Goal: Task Accomplishment & Management: Use online tool/utility

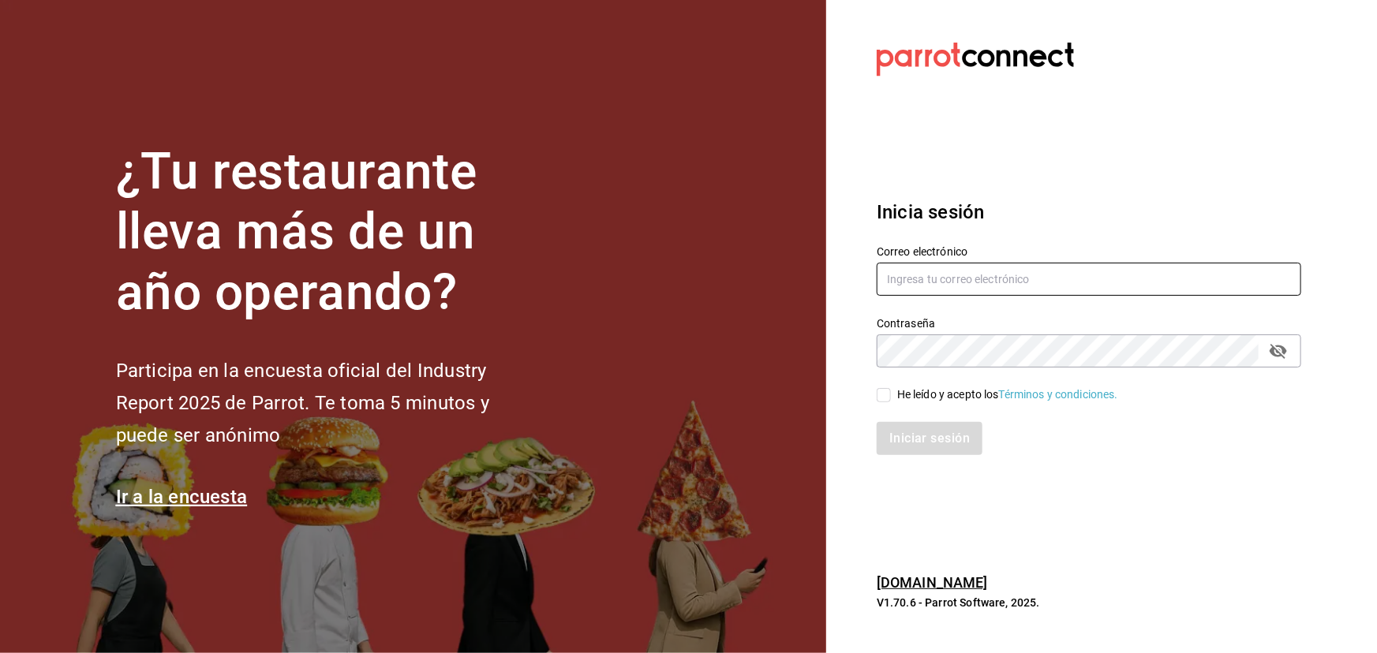
type input "[EMAIL_ADDRESS][DOMAIN_NAME]"
click at [947, 391] on div "He leído y acepto los Términos y condiciones." at bounding box center [1007, 395] width 221 height 17
click at [891, 391] on input "He leído y acepto los Términos y condiciones." at bounding box center [883, 395] width 14 height 14
checkbox input "true"
click at [925, 432] on button "Iniciar sesión" at bounding box center [929, 438] width 107 height 33
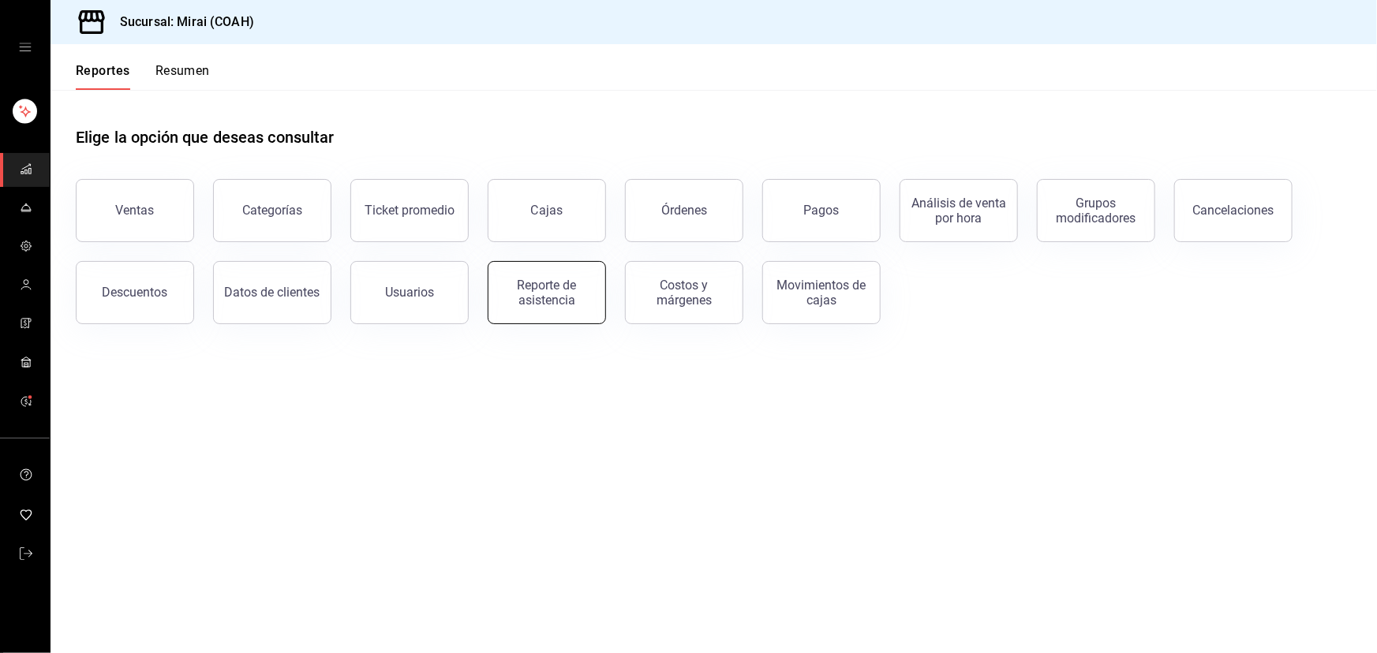
click at [549, 303] on div "Reporte de asistencia" at bounding box center [547, 293] width 98 height 30
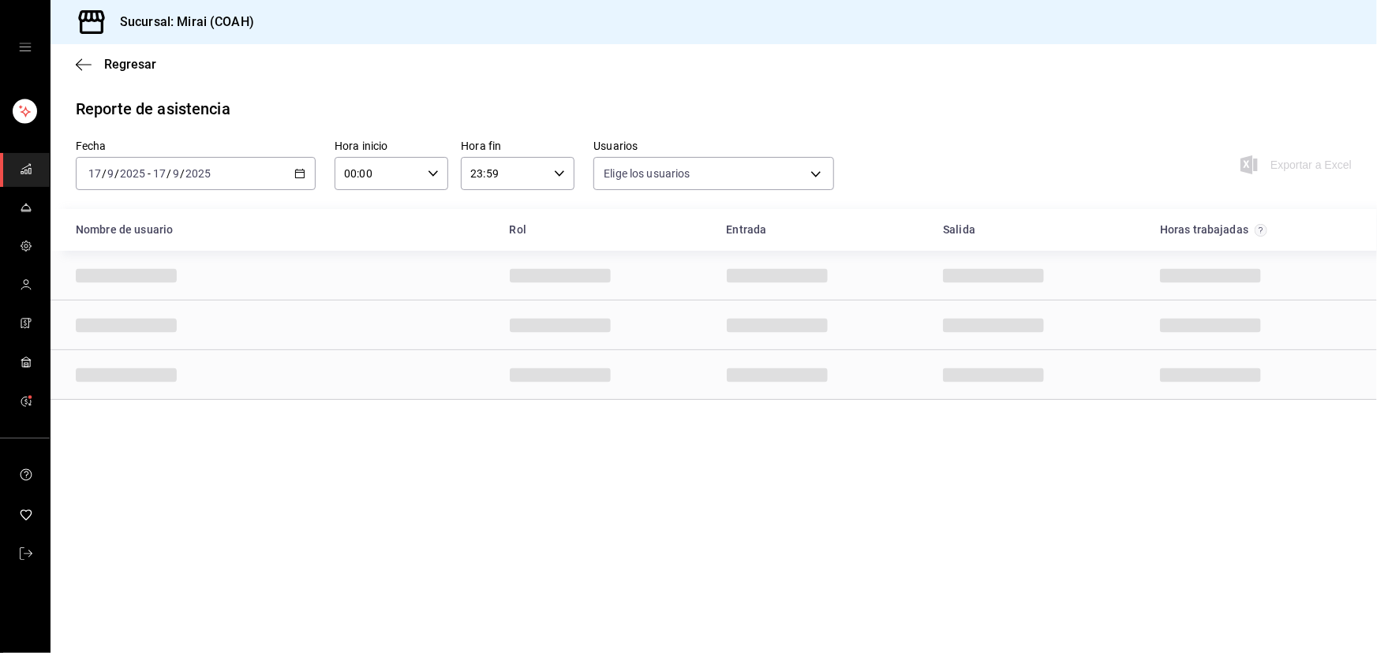
type input "09ed77ab-fb44-4855-99d4-ed0ea89d5f00,977278b9-1668-47eb-b644-120533cbffb2,7003c…"
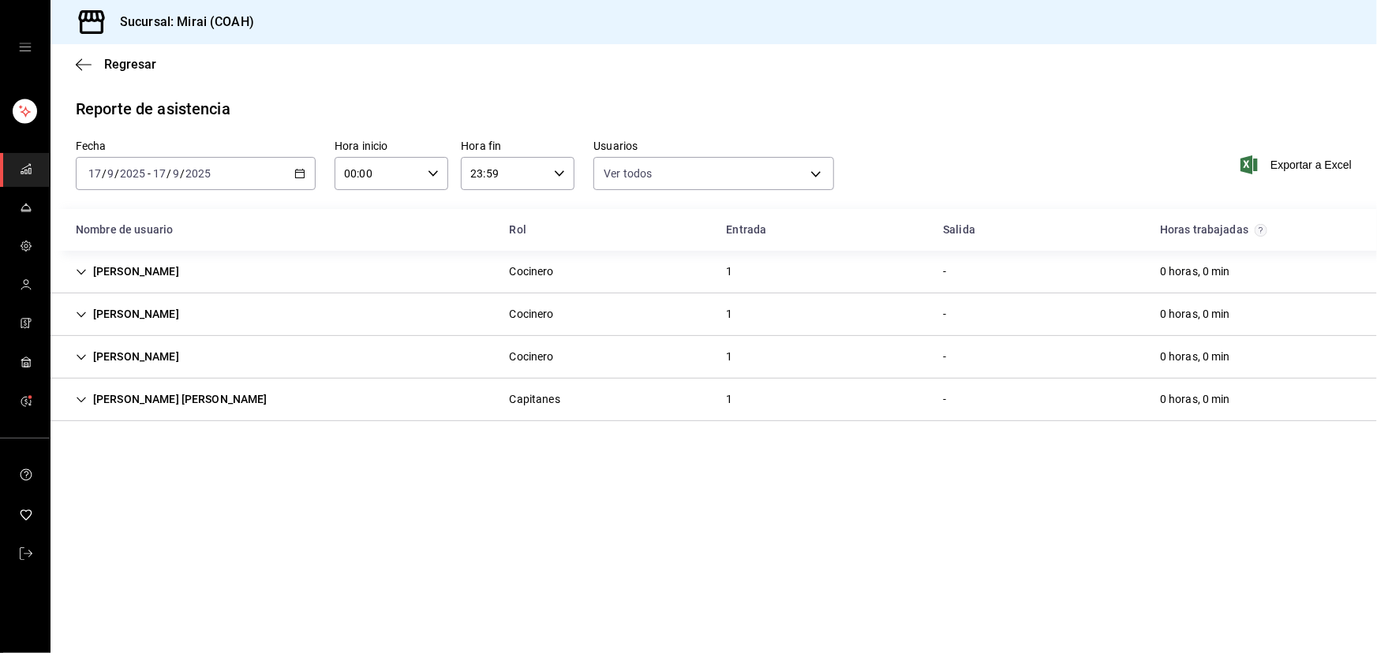
drag, startPoint x: 1074, startPoint y: 84, endPoint x: 299, endPoint y: 170, distance: 779.5
click at [299, 170] on icon "button" at bounding box center [299, 173] width 11 height 11
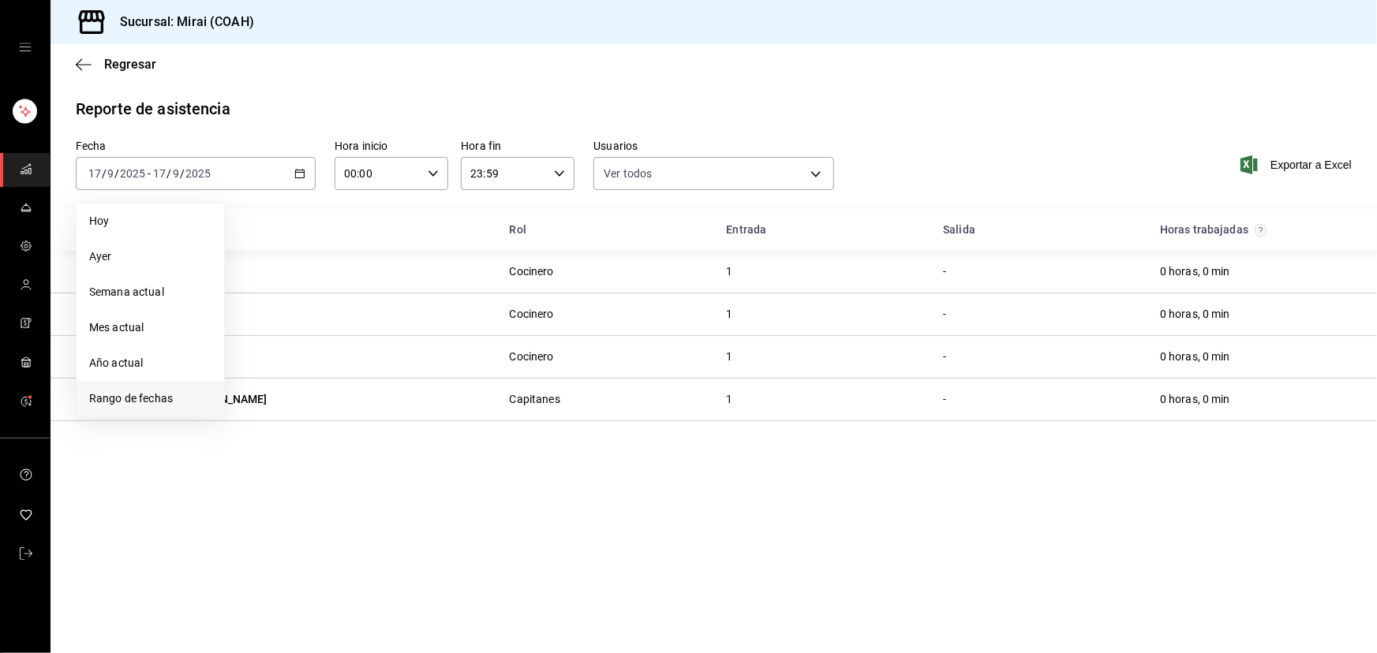
click at [139, 399] on span "Rango de fechas" at bounding box center [150, 398] width 122 height 17
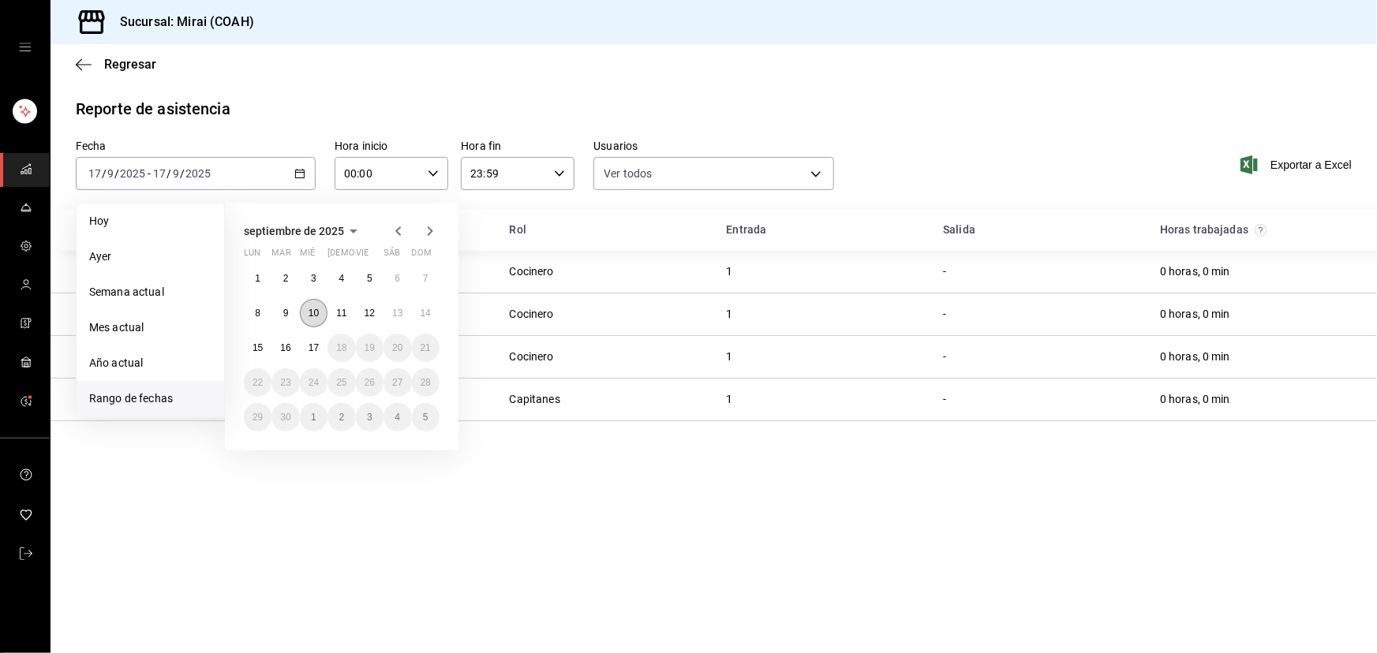
click at [310, 301] on button "10" at bounding box center [314, 313] width 28 height 28
click at [284, 343] on abbr "16" at bounding box center [285, 347] width 10 height 11
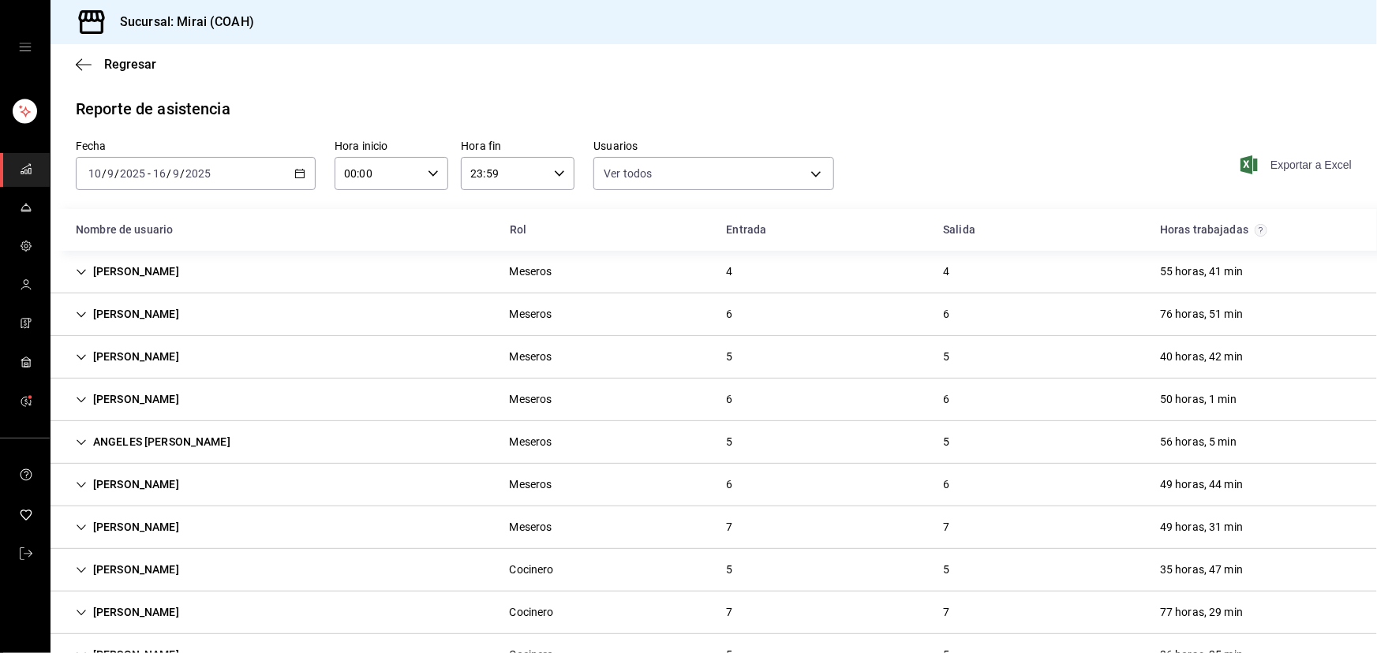
click at [1294, 164] on span "Exportar a Excel" at bounding box center [1297, 164] width 108 height 19
click at [22, 555] on icon "mailbox folders" at bounding box center [26, 553] width 13 height 13
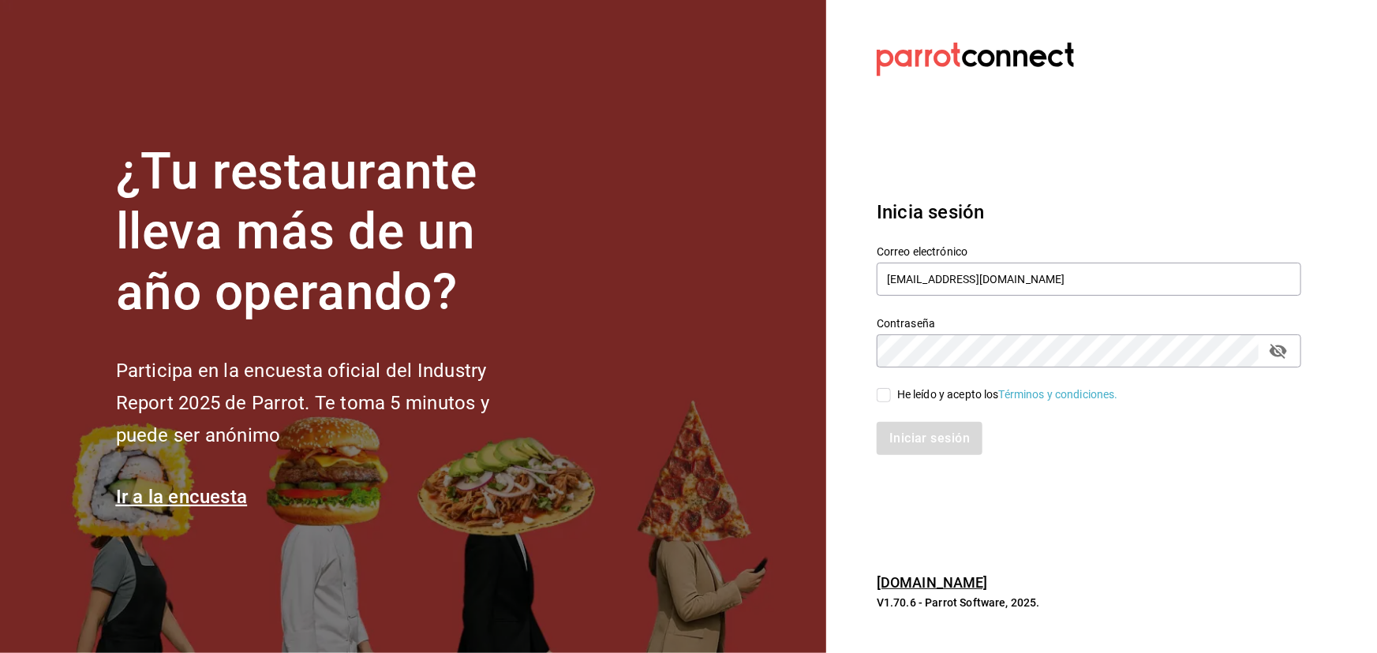
click at [1233, 177] on section "Datos incorrectos. Verifica que tu Correo o Contraseña [PERSON_NAME] escritos. …" at bounding box center [1082, 326] width 513 height 653
